Goal: Task Accomplishment & Management: Use online tool/utility

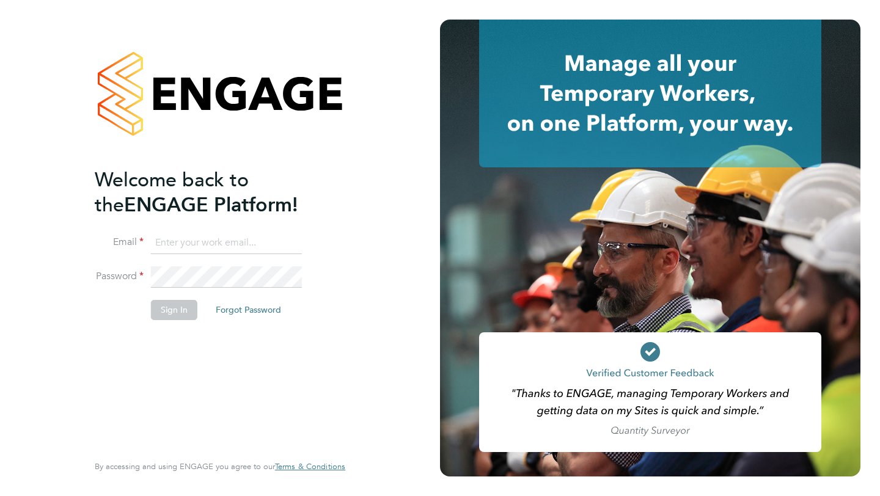
type input "leesalex2003@gmail.com"
click at [158, 307] on button "Sign In" at bounding box center [174, 310] width 46 height 20
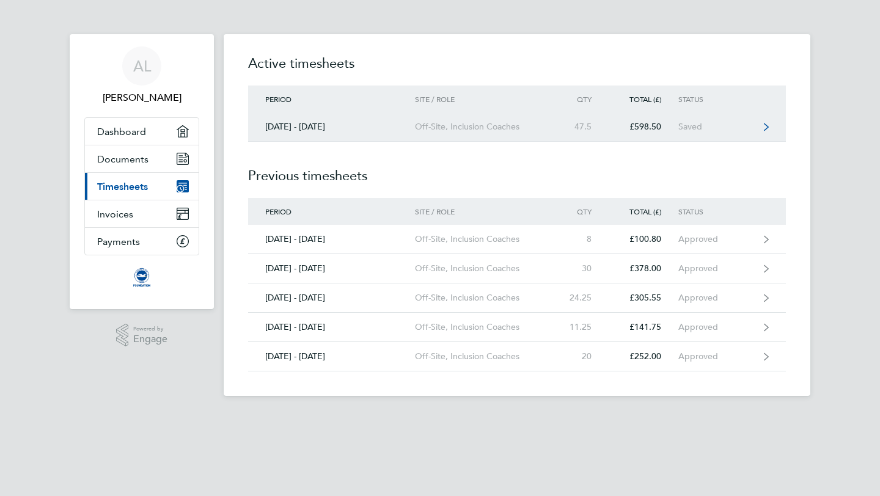
click at [673, 128] on div "£598.50" at bounding box center [644, 127] width 70 height 10
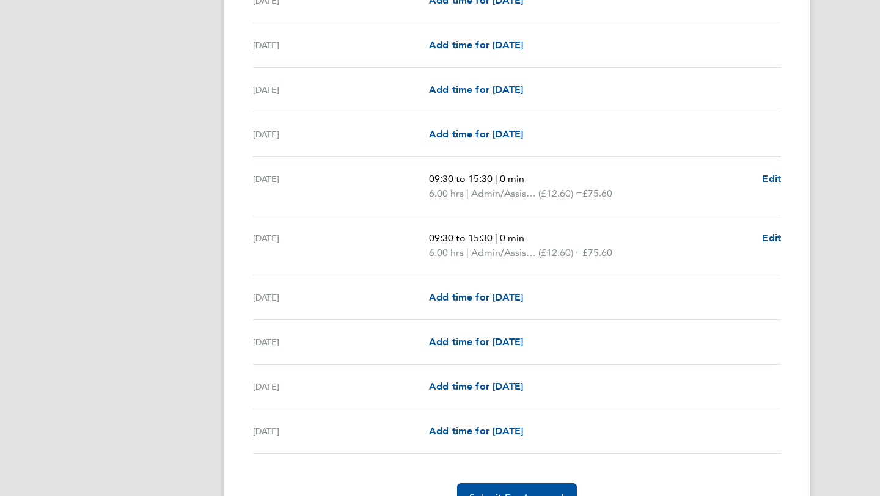
scroll to position [1452, 0]
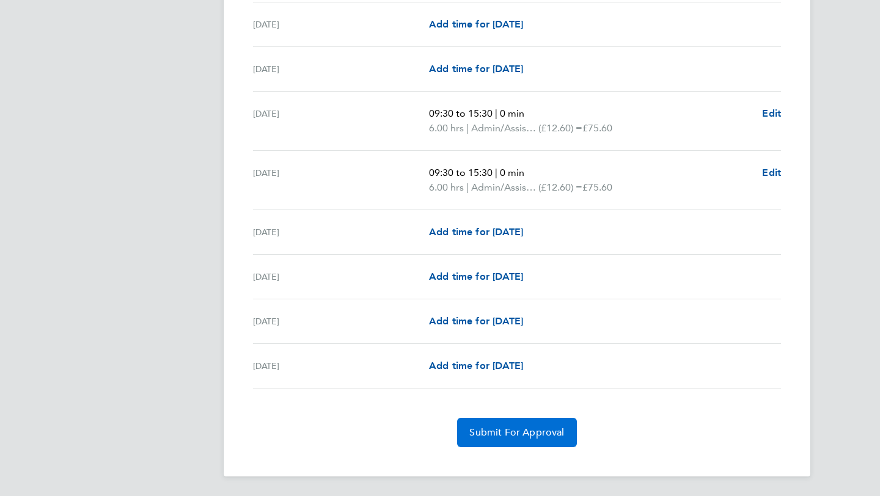
click at [551, 443] on button "Submit For Approval" at bounding box center [516, 432] width 119 height 29
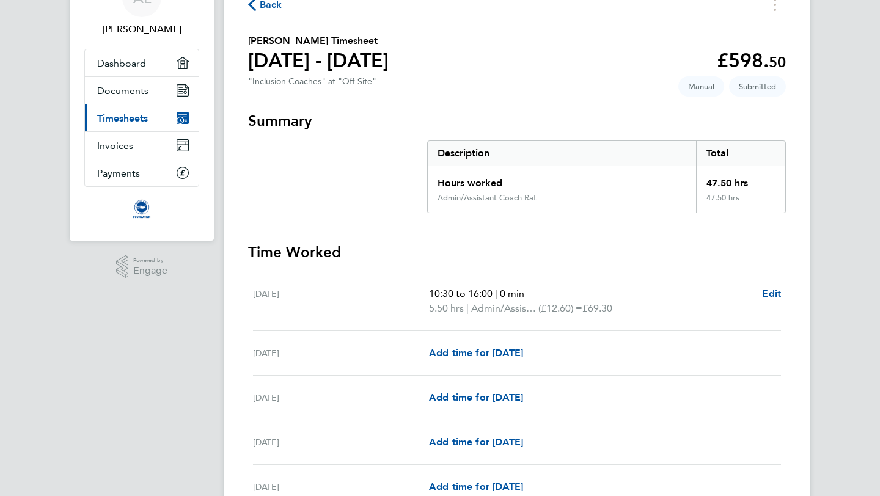
scroll to position [52, 0]
